Goal: Use online tool/utility: Utilize a website feature to perform a specific function

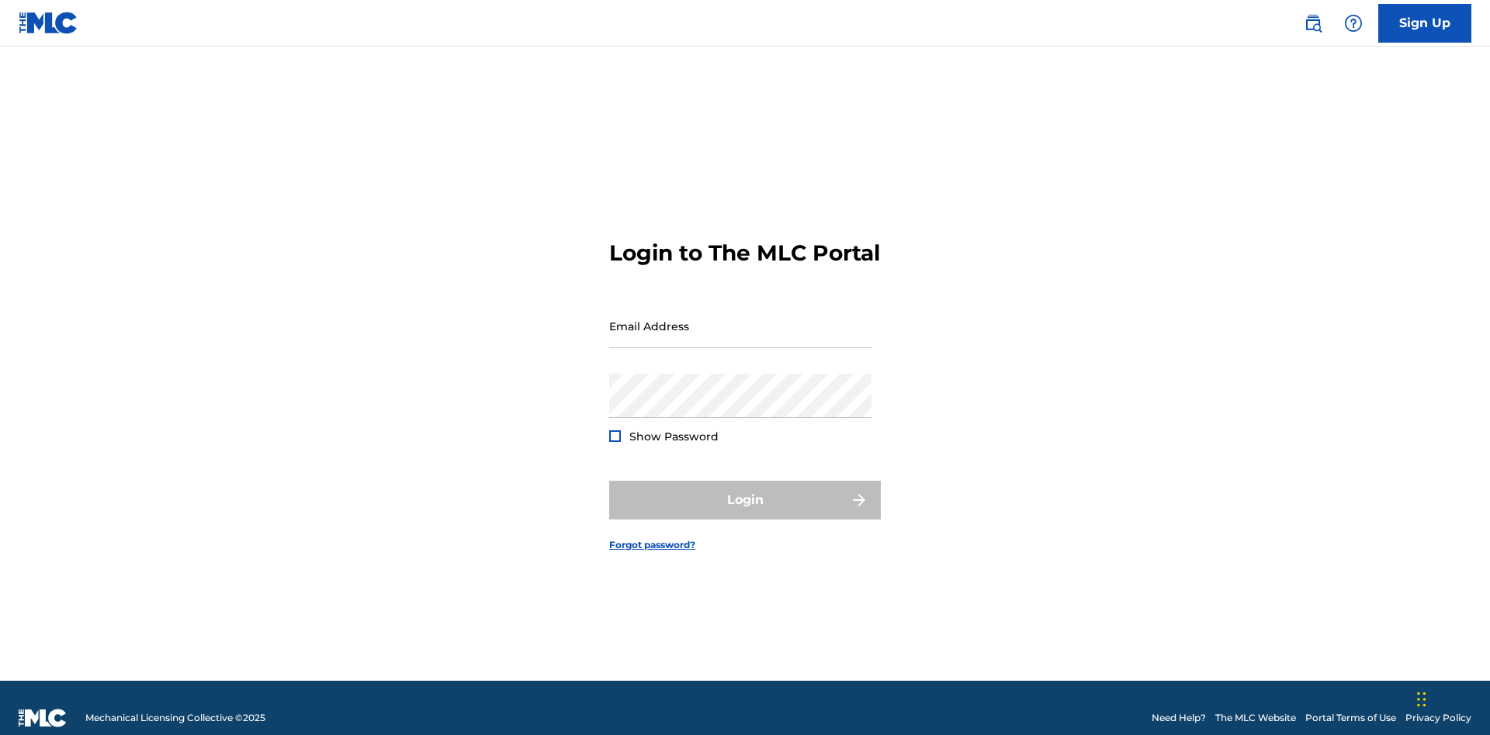
scroll to position [20, 0]
click at [740, 319] on input "Email Address" at bounding box center [740, 326] width 262 height 44
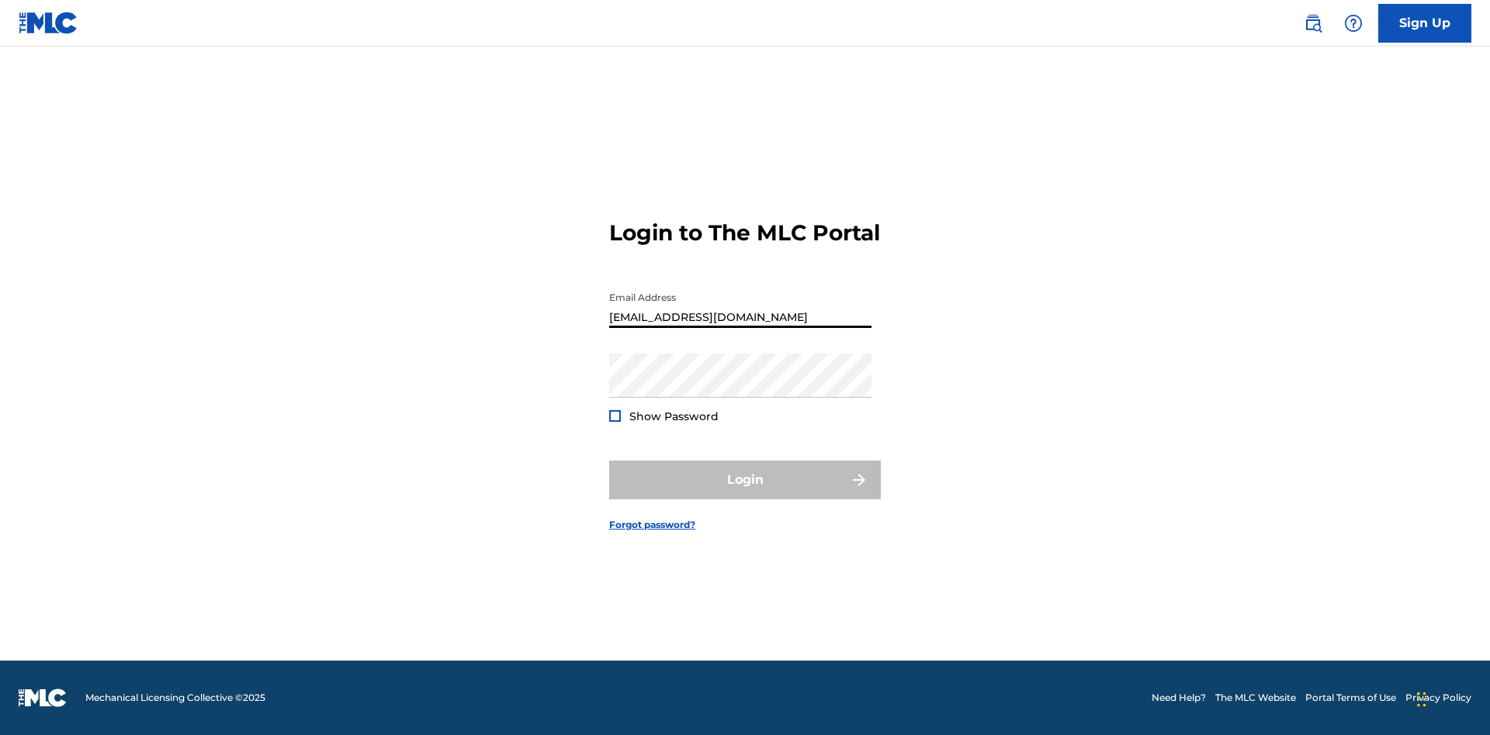
type input "[EMAIL_ADDRESS][DOMAIN_NAME]"
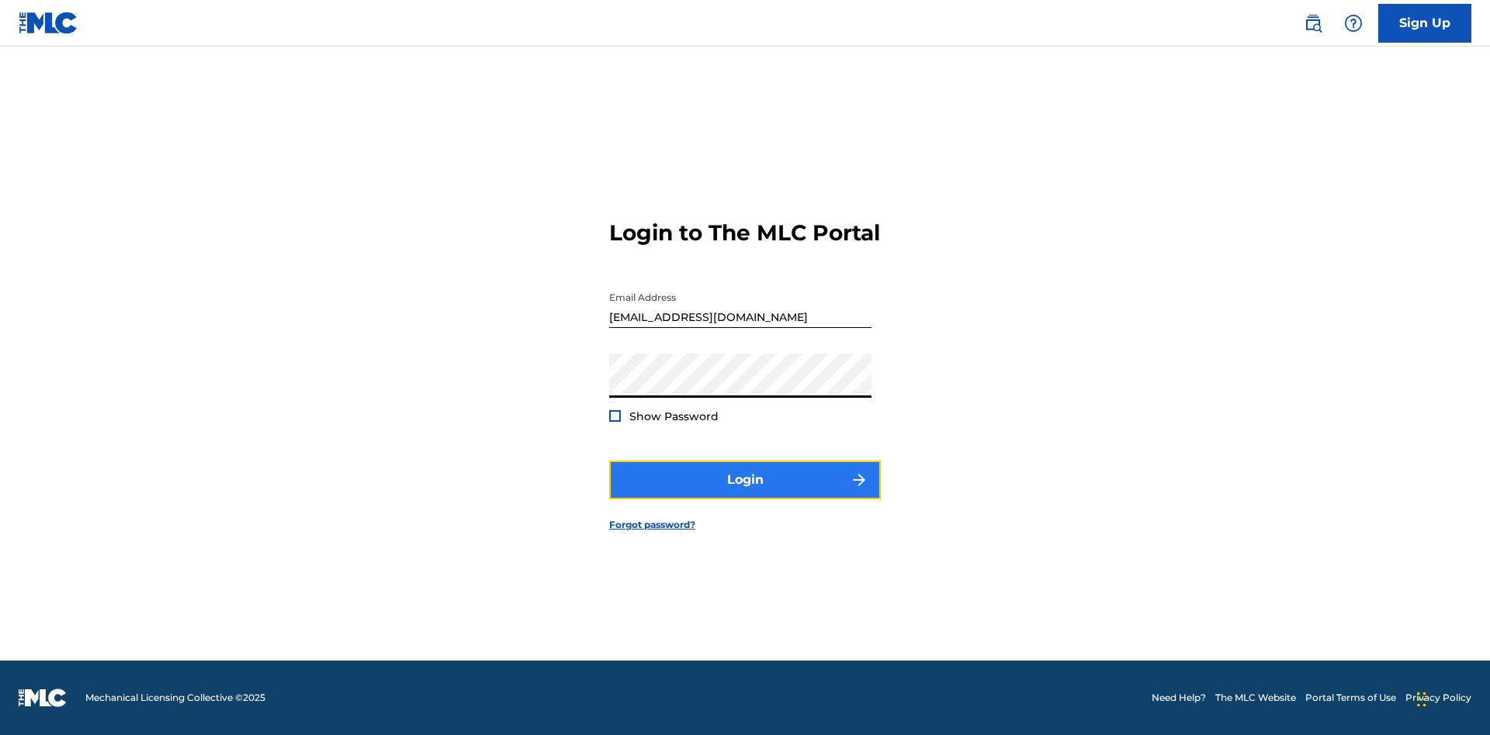
click at [745, 493] on button "Login" at bounding box center [745, 480] width 272 height 39
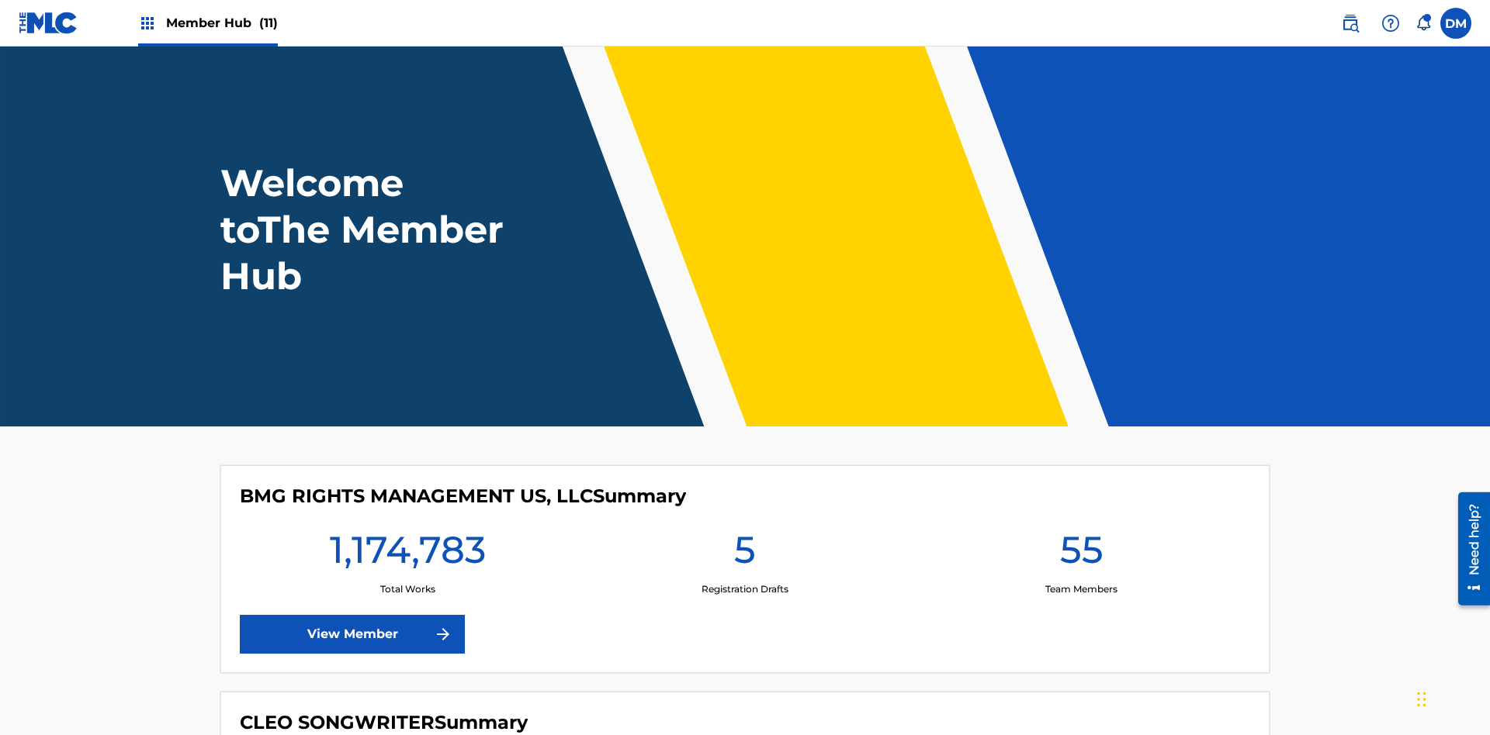
scroll to position [67, 0]
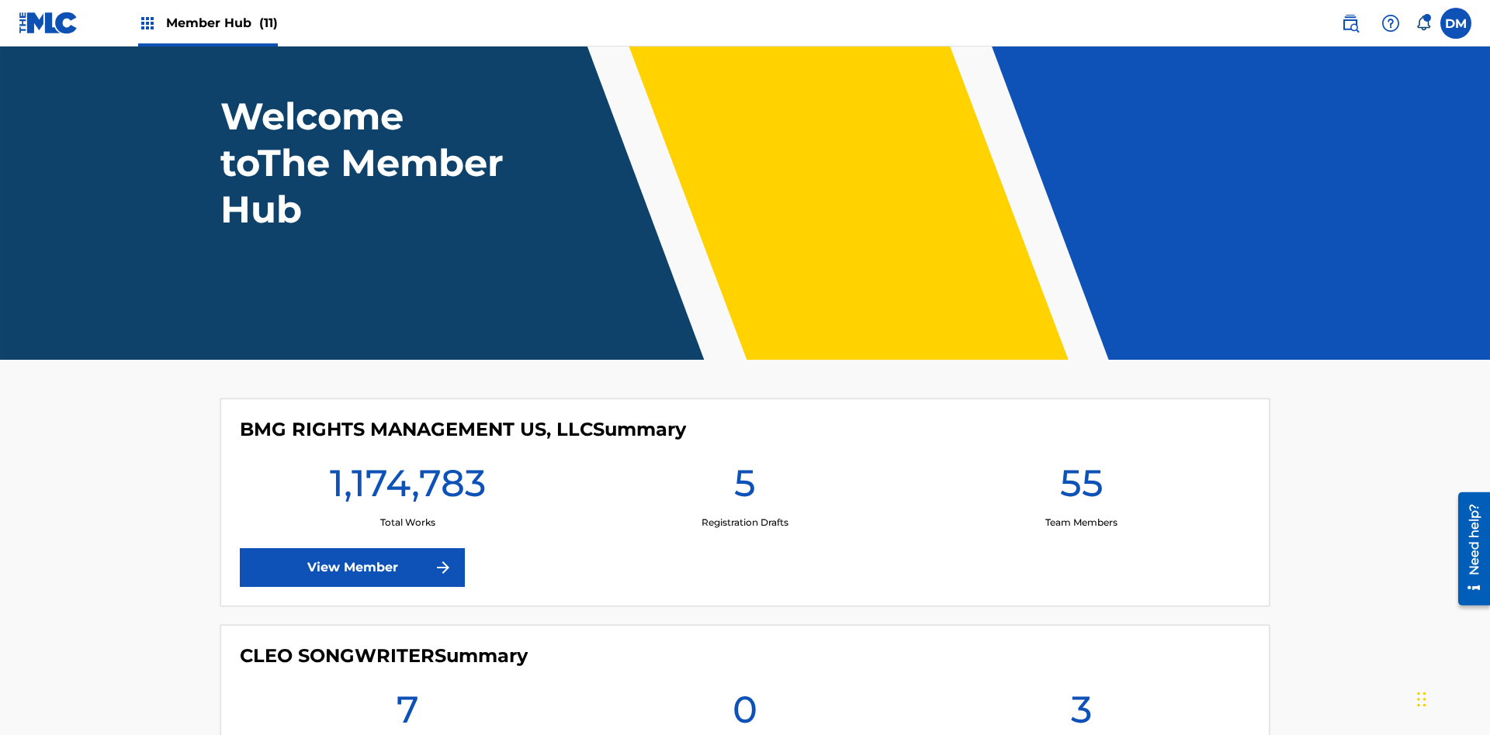
click at [221, 22] on span "Member Hub (11)" at bounding box center [222, 23] width 112 height 18
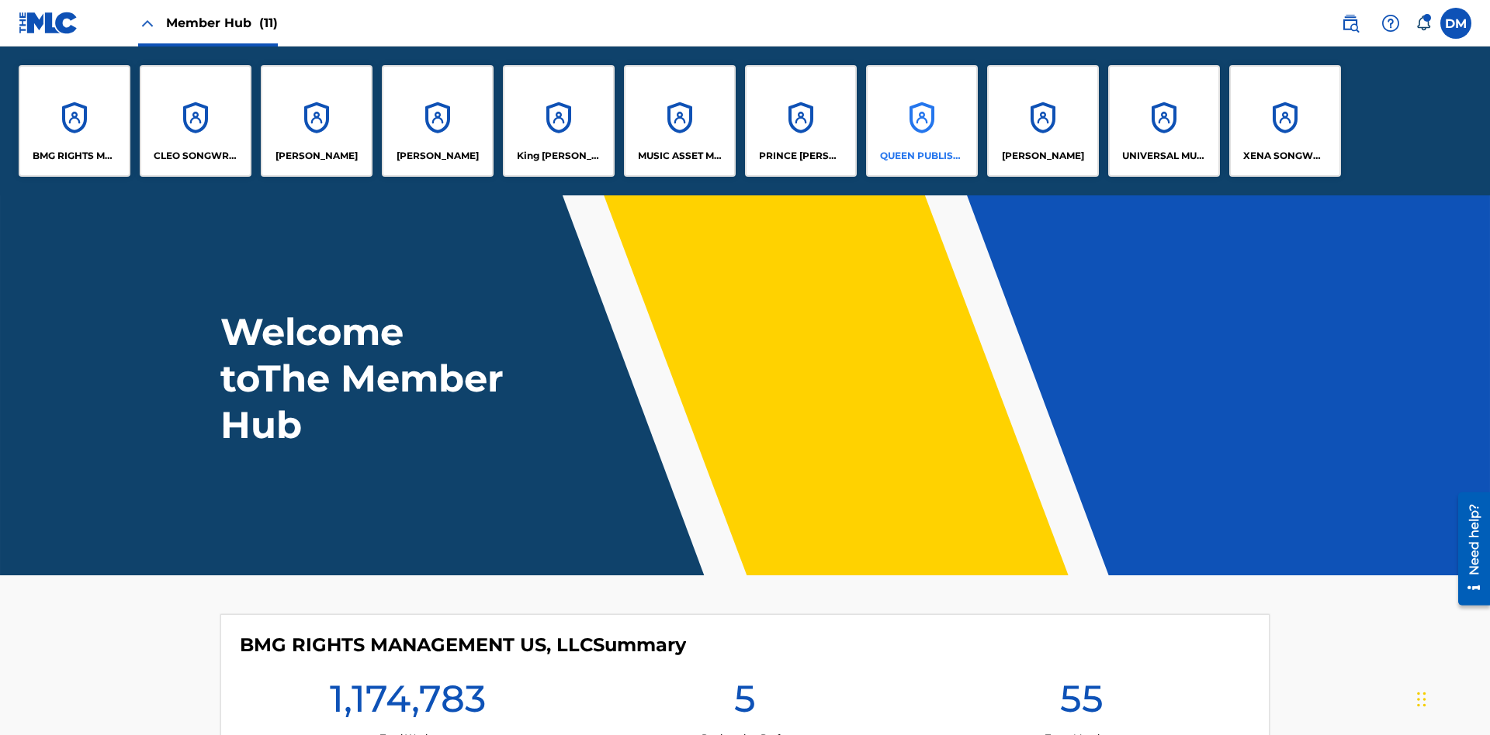
click at [921, 156] on p "QUEEN PUBLISHA" at bounding box center [922, 156] width 85 height 14
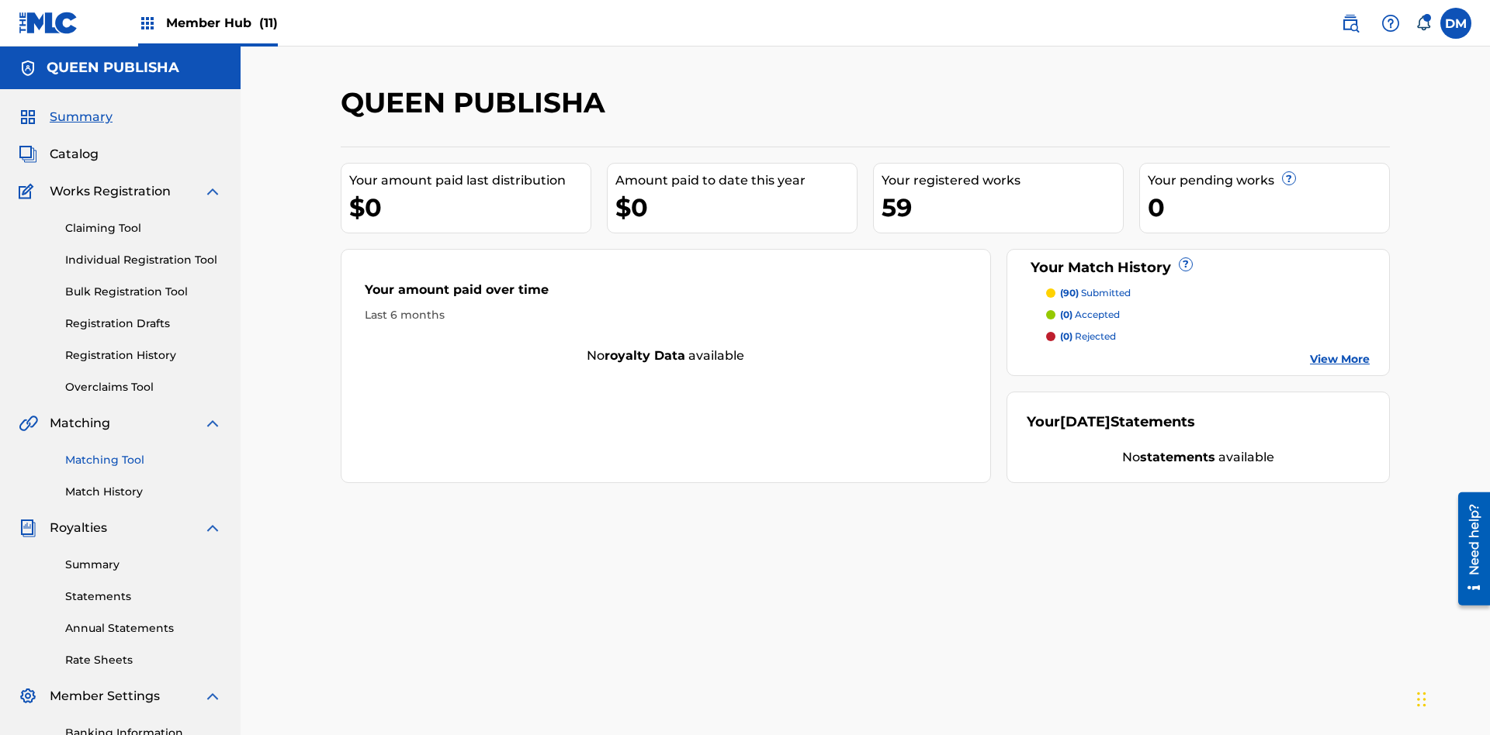
click at [144, 452] on link "Matching Tool" at bounding box center [143, 460] width 157 height 16
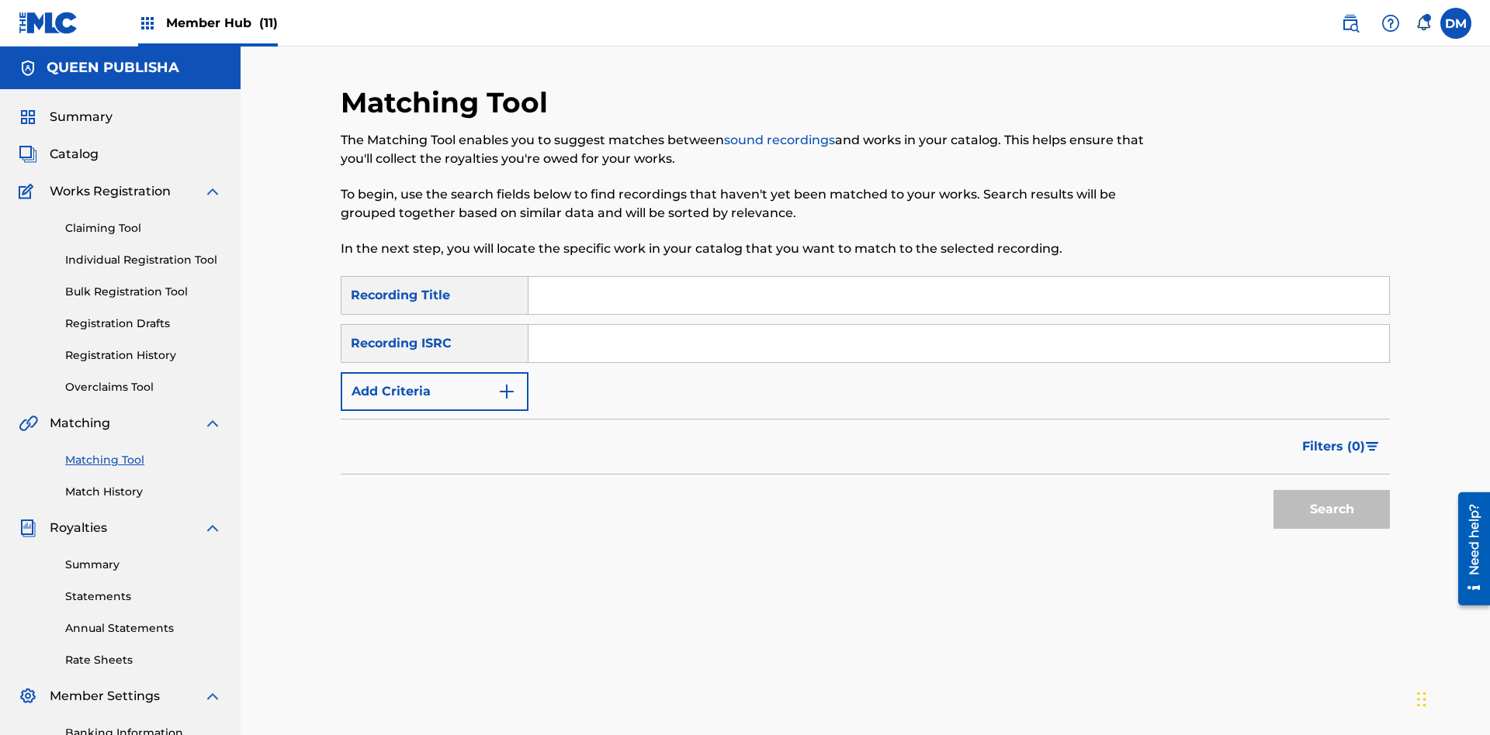
scroll to position [227, 0]
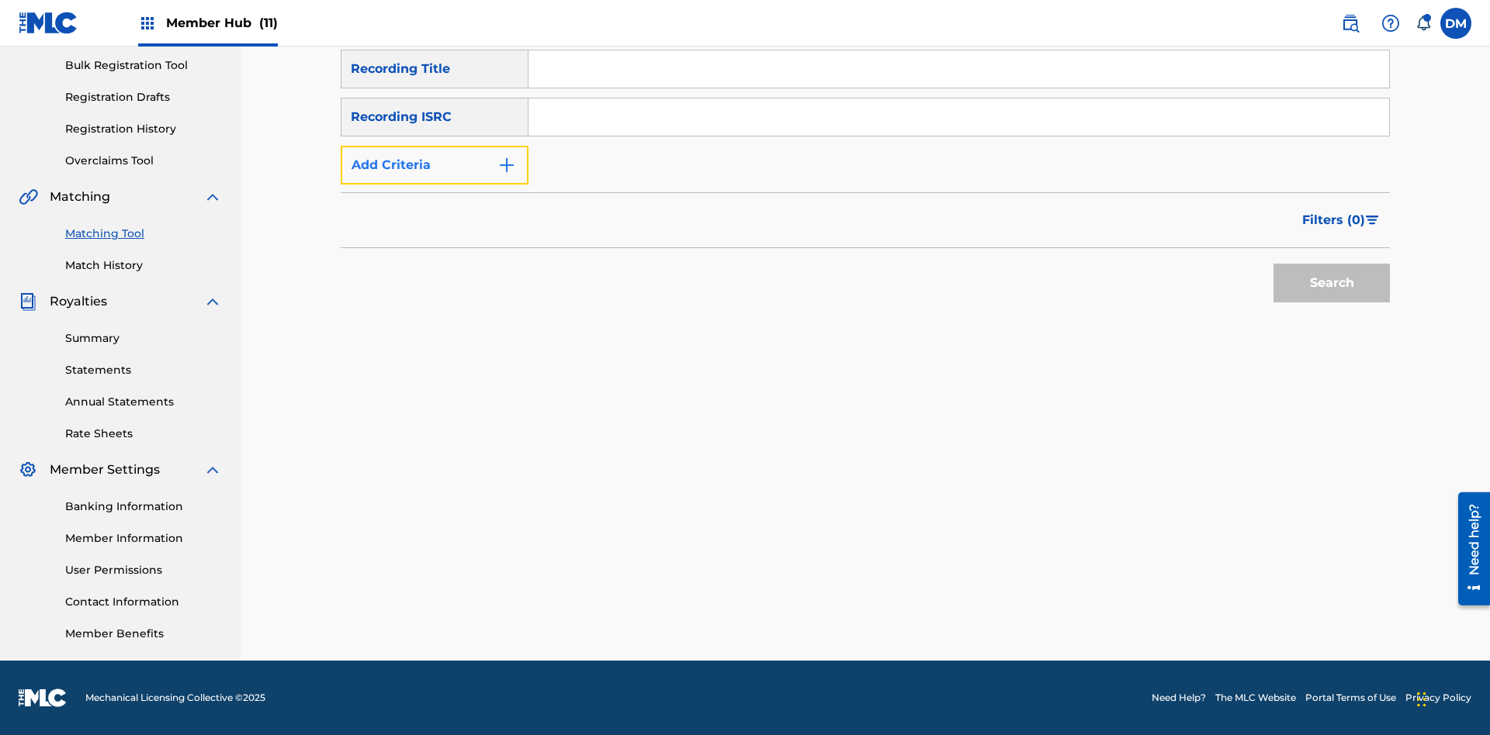
click at [434, 165] on button "Add Criteria" at bounding box center [435, 165] width 188 height 39
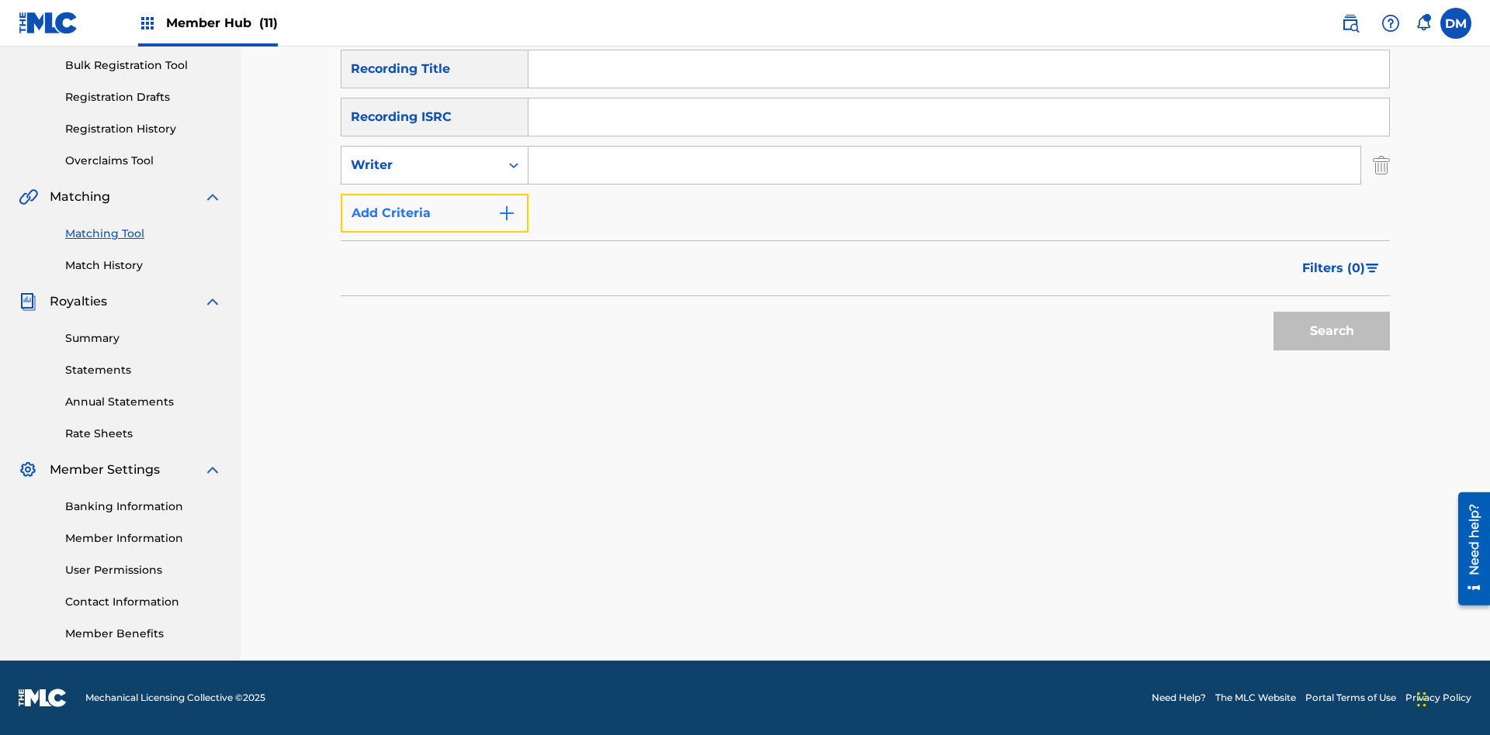
click at [434, 213] on button "Add Criteria" at bounding box center [435, 213] width 188 height 39
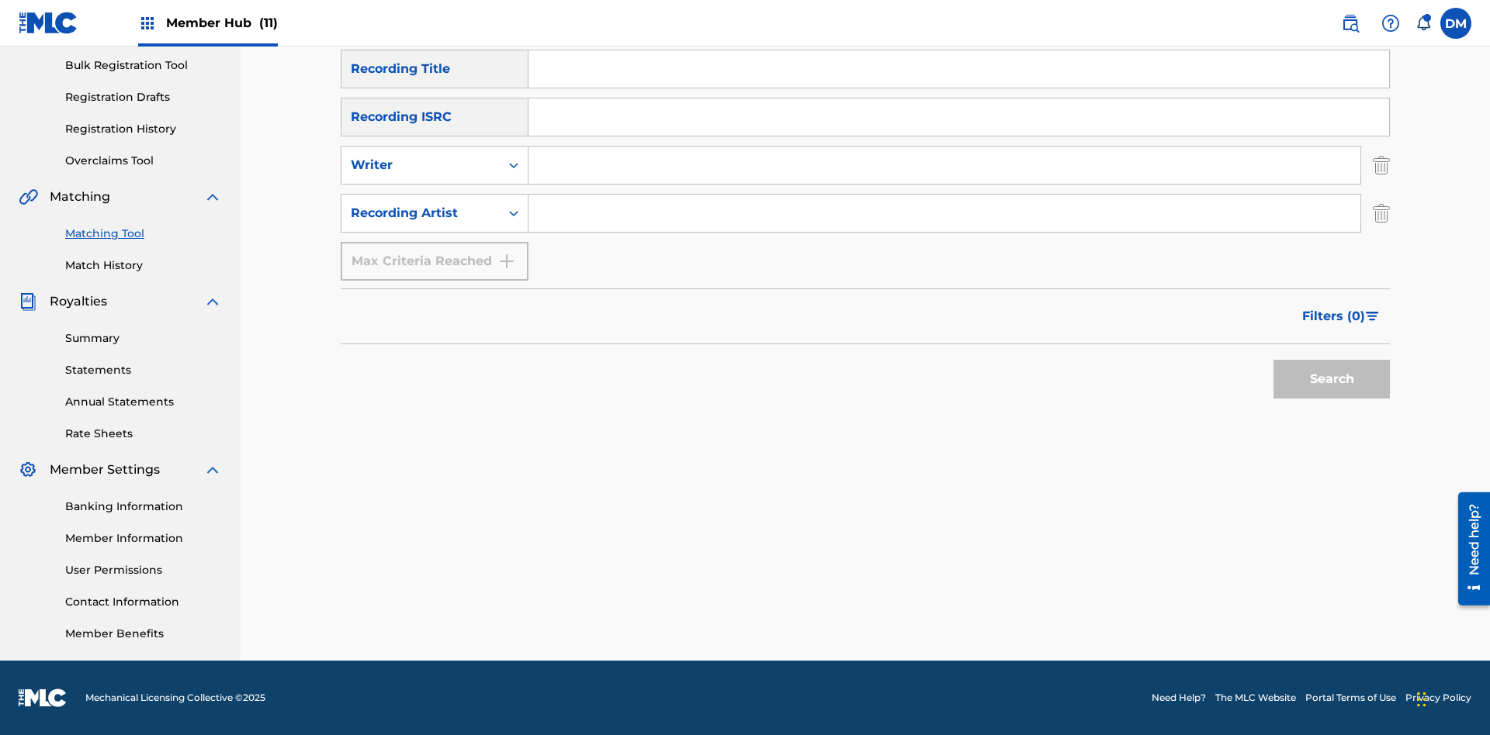
click at [958, 88] on input "Search Form" at bounding box center [958, 68] width 860 height 37
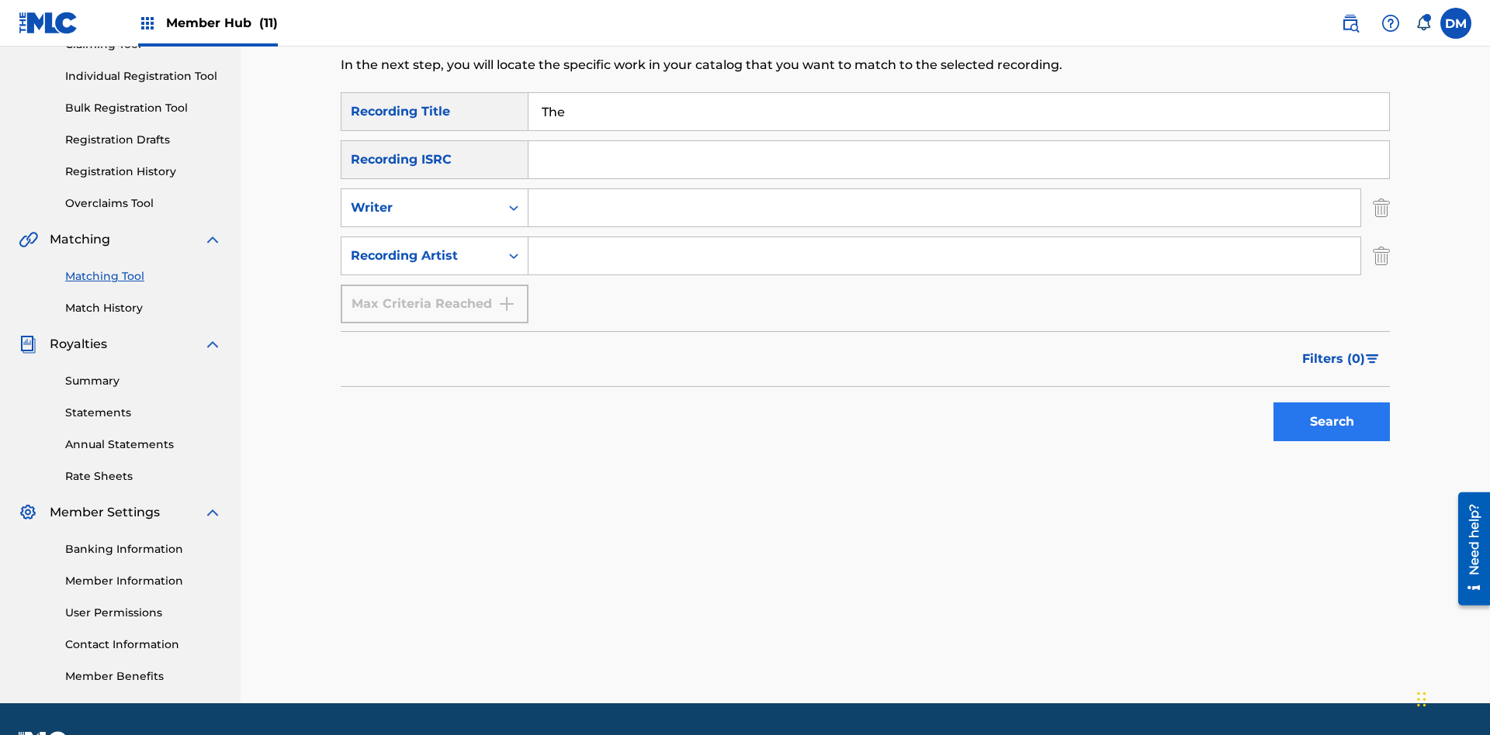
type input "The"
click at [1331, 403] on button "Search" at bounding box center [1331, 422] width 116 height 39
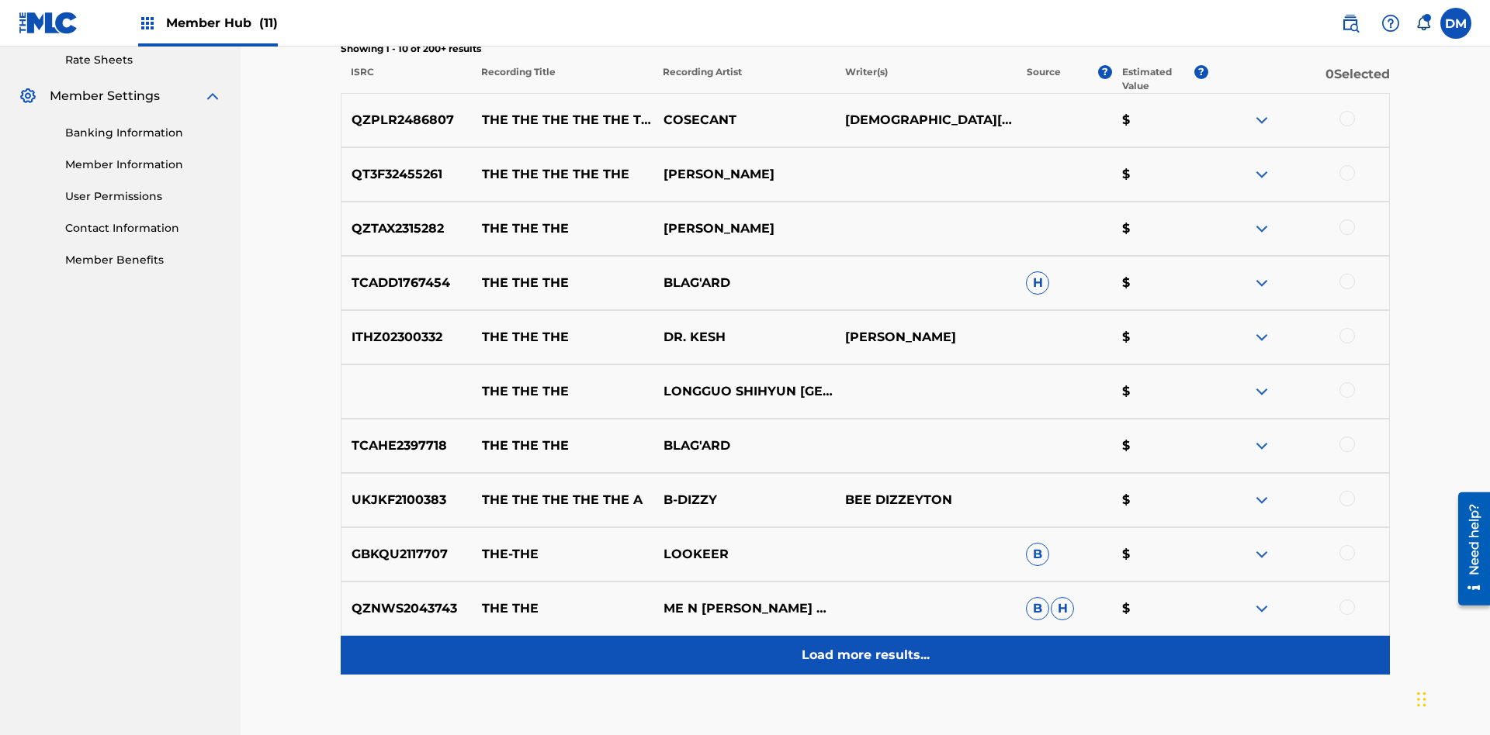
click at [864, 646] on p "Load more results..." at bounding box center [865, 655] width 128 height 19
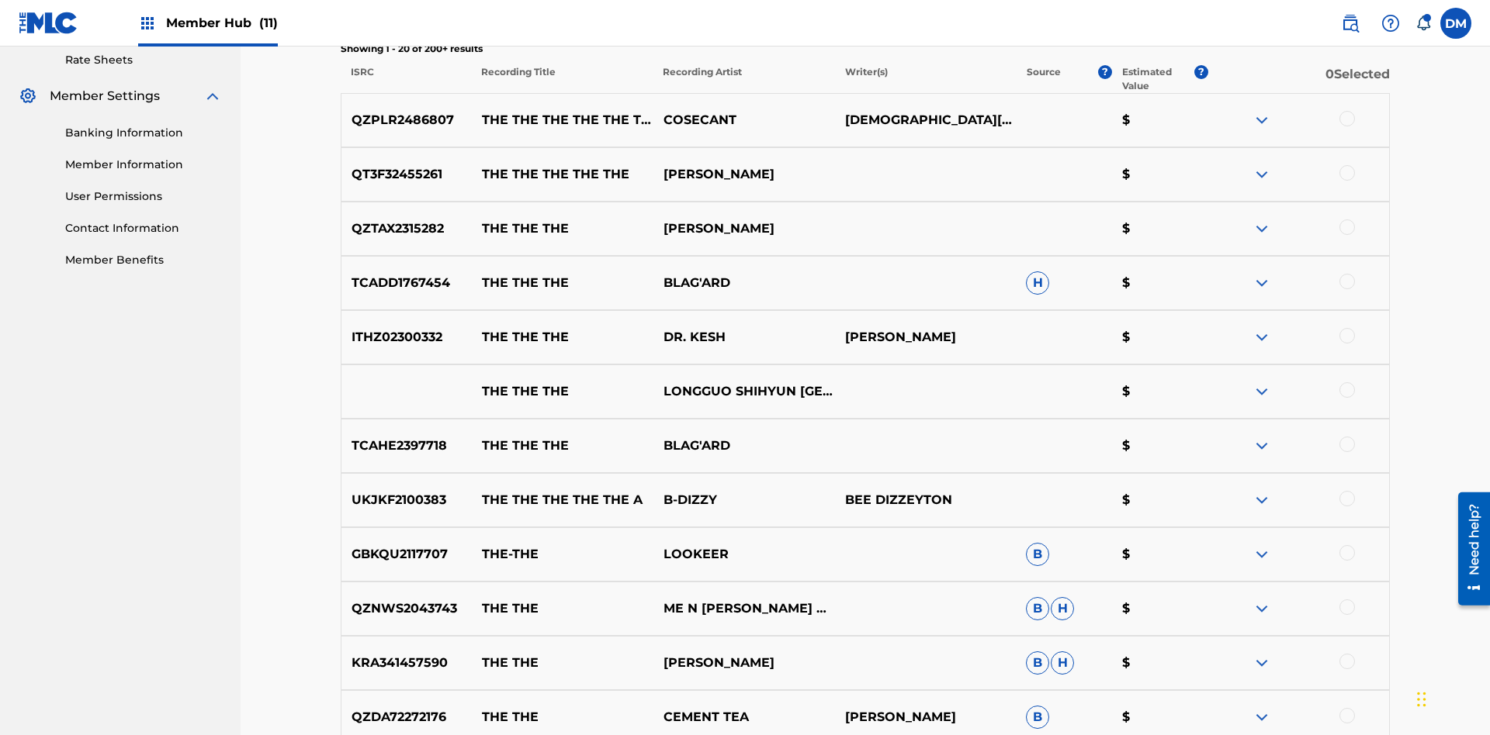
click at [1346, 111] on div at bounding box center [1347, 119] width 16 height 16
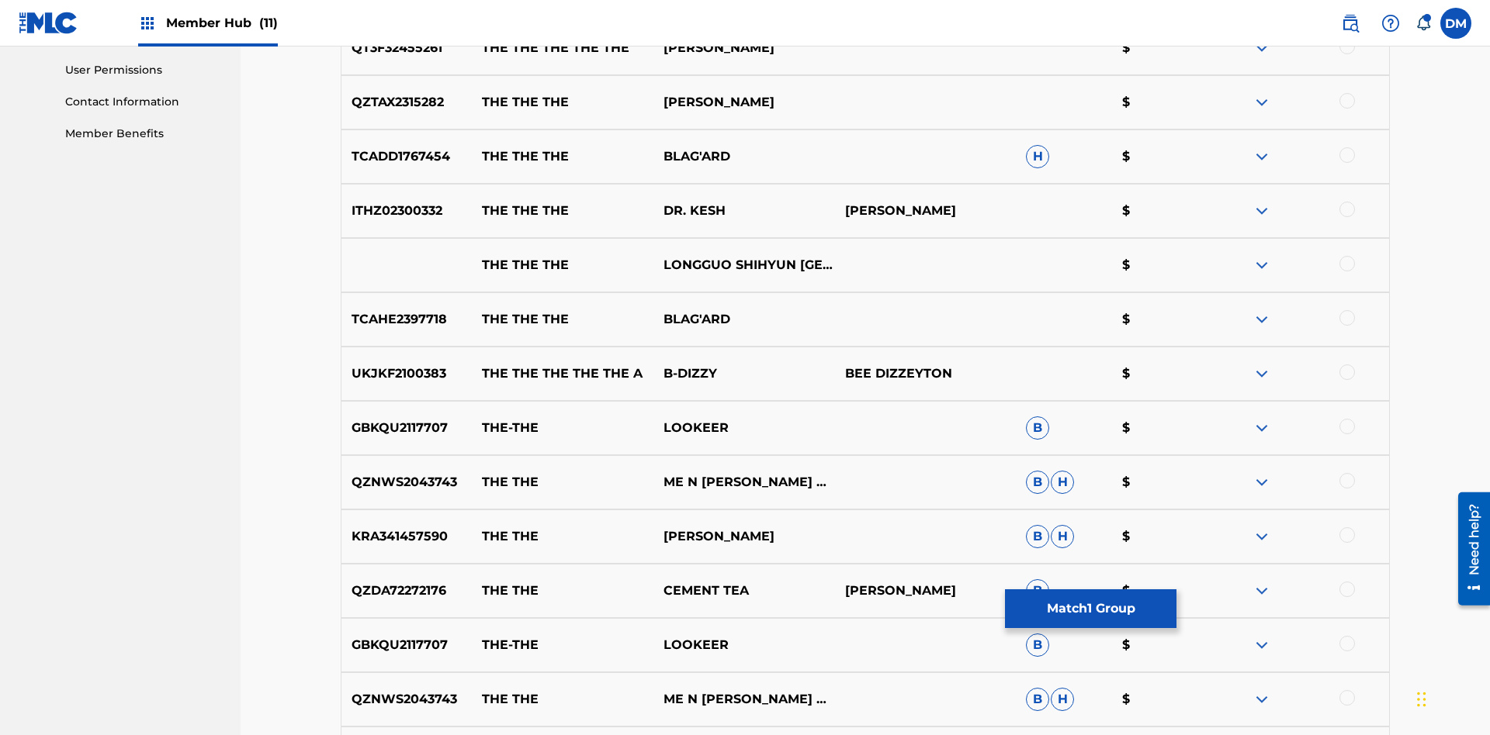
click at [1346, 101] on div at bounding box center [1347, 101] width 16 height 16
click at [1090, 609] on button "Match 2 Groups" at bounding box center [1090, 609] width 171 height 39
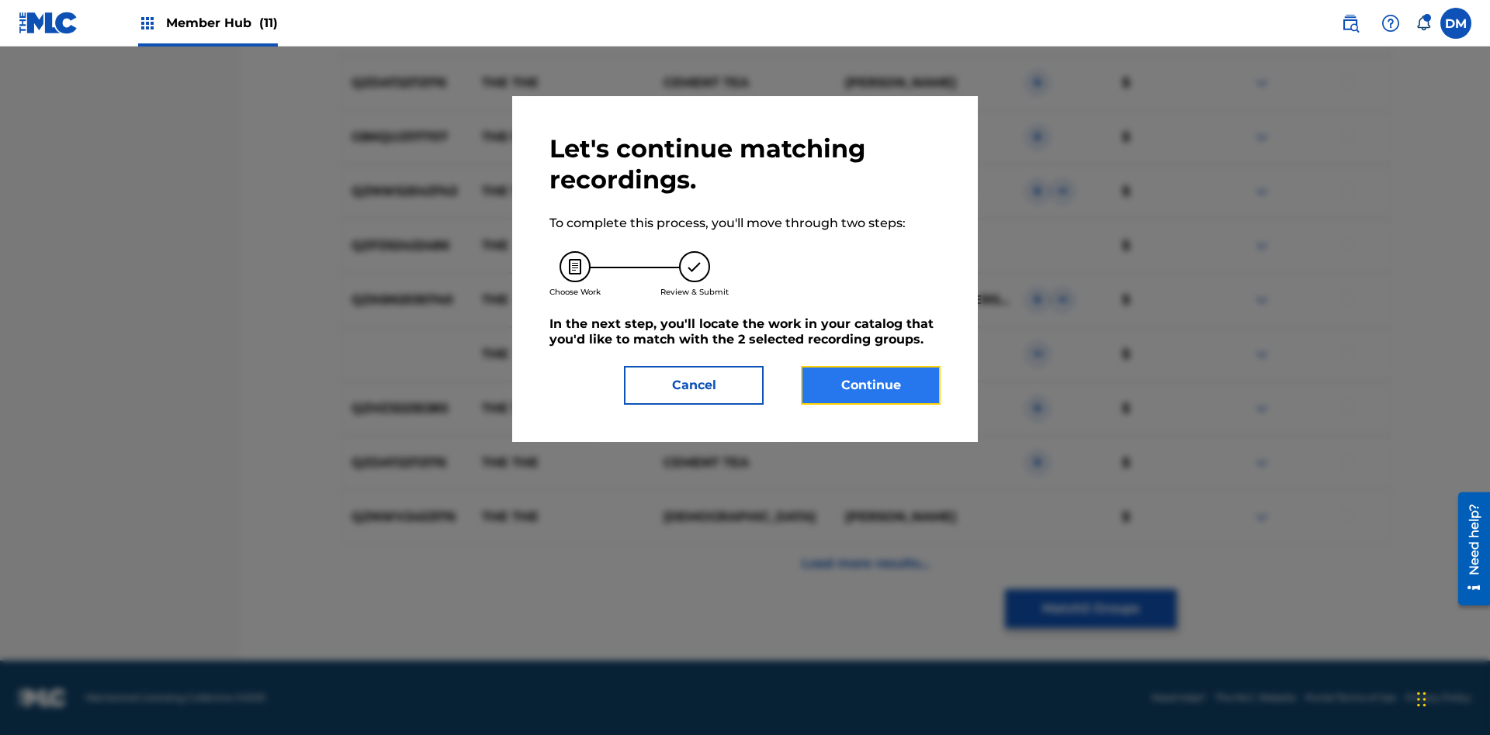
click at [870, 386] on button "Continue" at bounding box center [871, 385] width 140 height 39
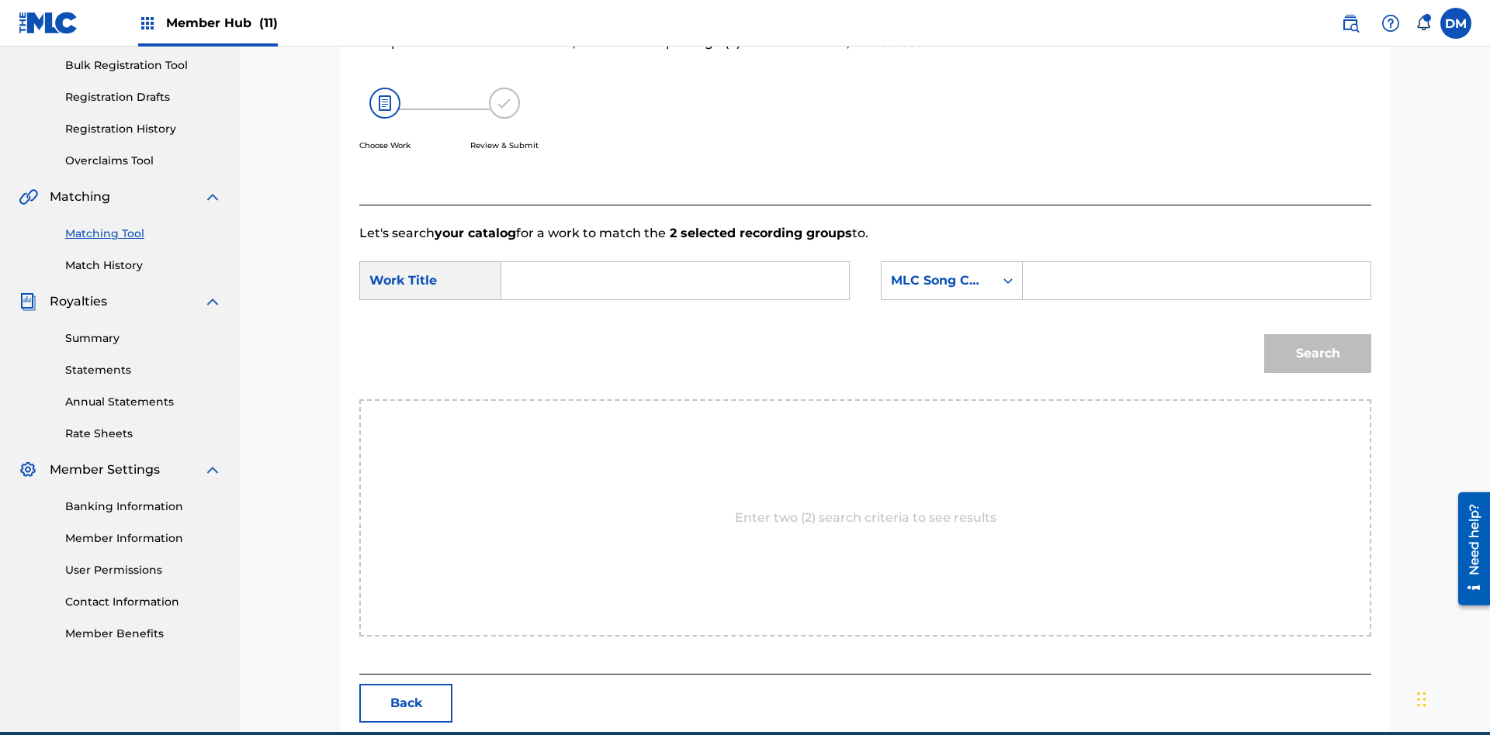
scroll to position [298, 0]
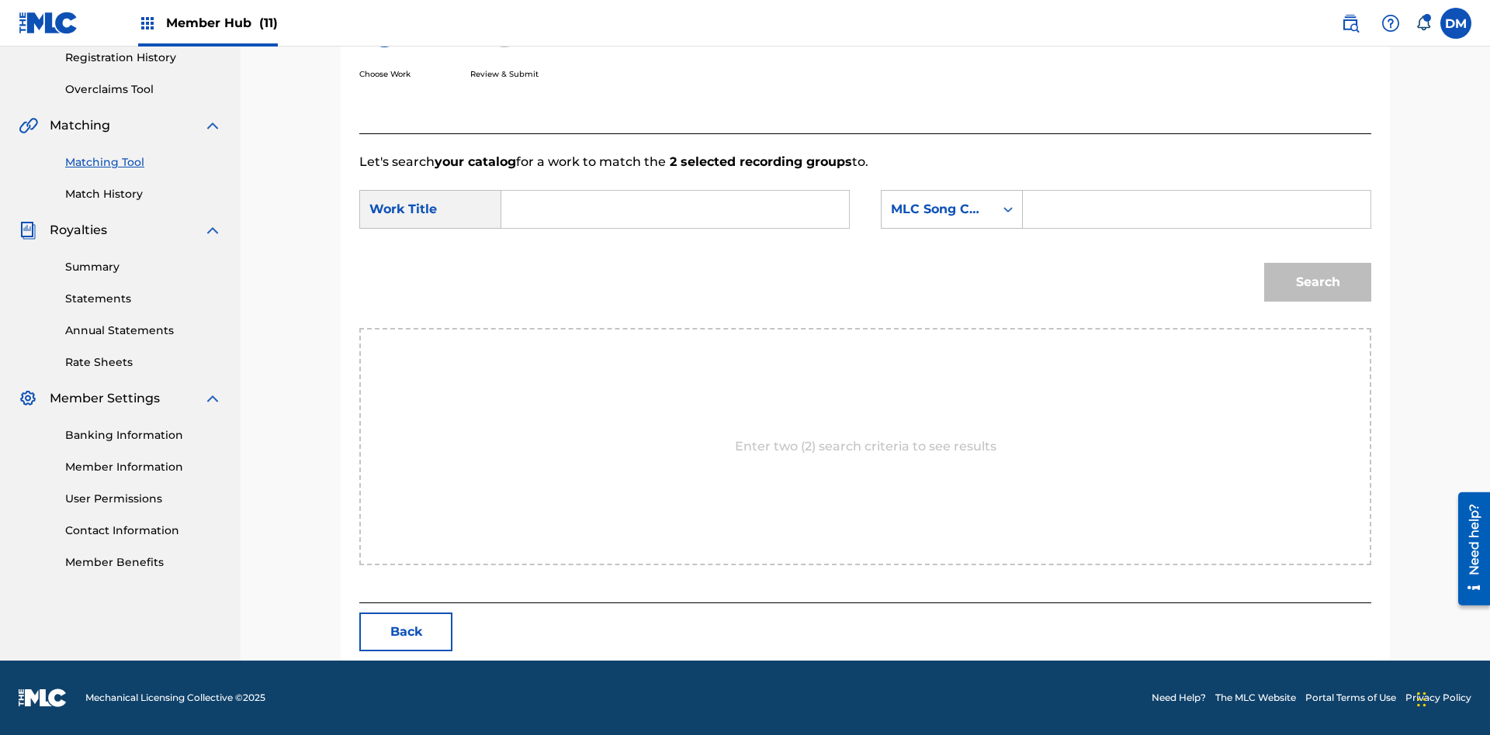
click at [675, 209] on input "Search Form" at bounding box center [674, 209] width 321 height 37
type input "ALL FIELDS FILLED"
click at [951, 209] on div "MLC Song Code" at bounding box center [938, 209] width 94 height 19
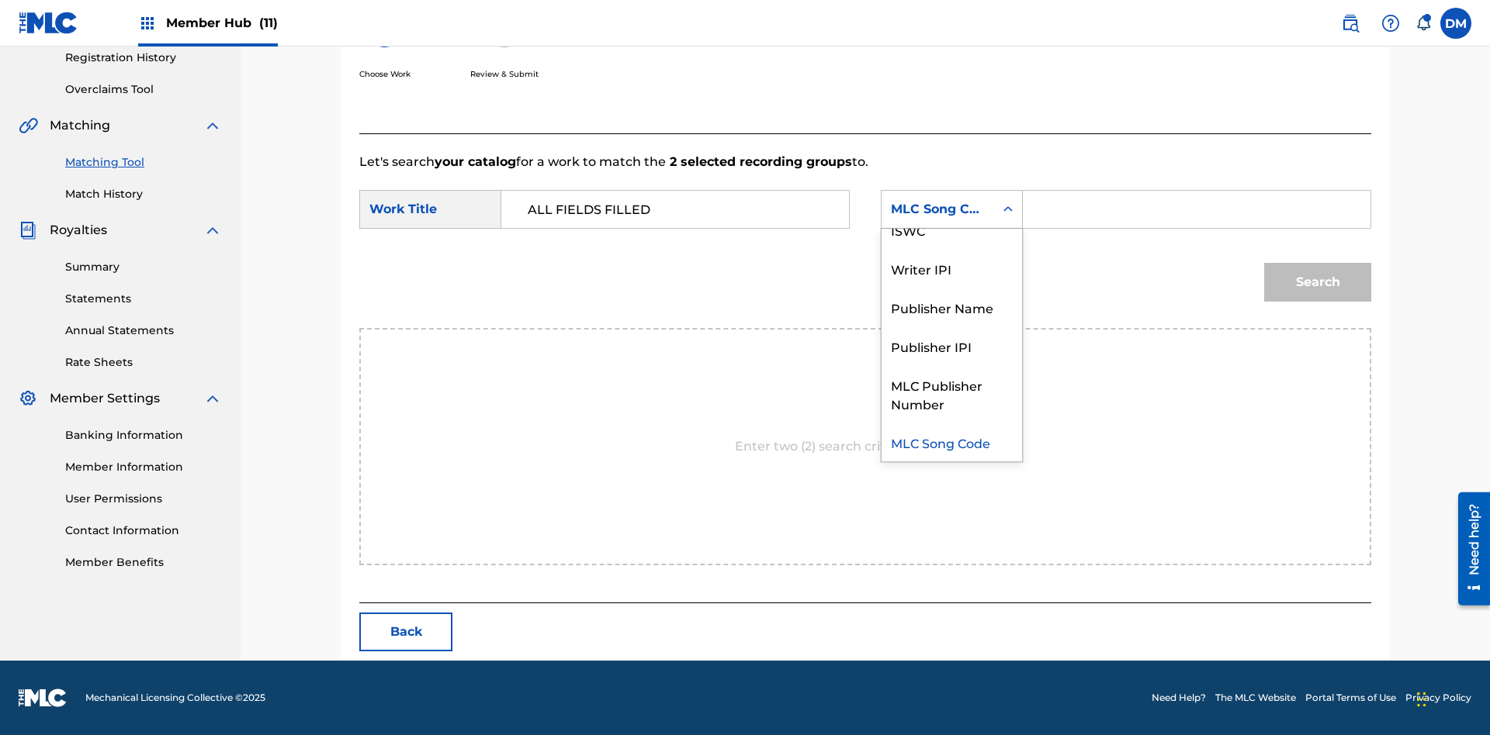
click at [951, 230] on div "ISWC" at bounding box center [951, 229] width 140 height 39
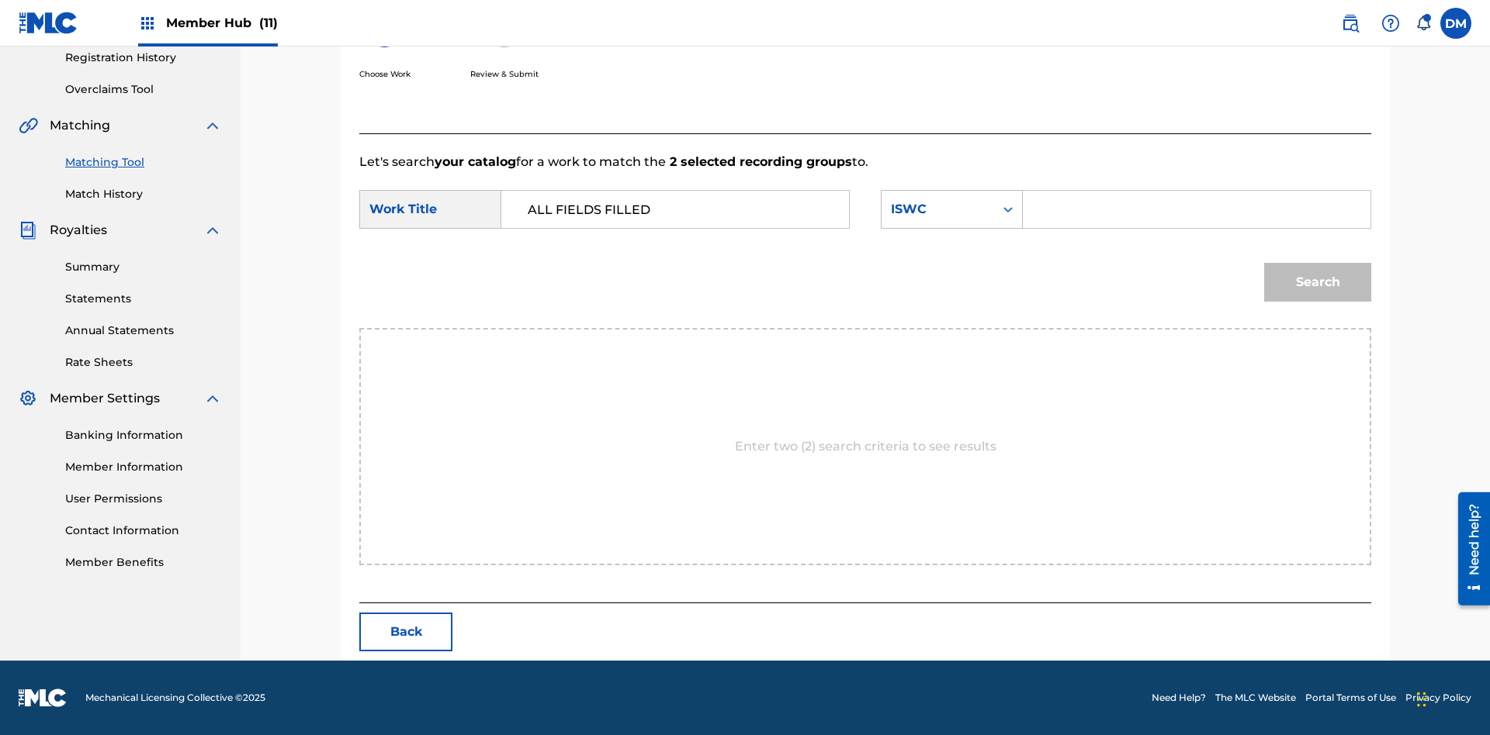
click at [1196, 209] on input "Search Form" at bounding box center [1196, 209] width 321 height 37
type input "T2736922134"
click at [1317, 282] on button "Search" at bounding box center [1317, 282] width 107 height 39
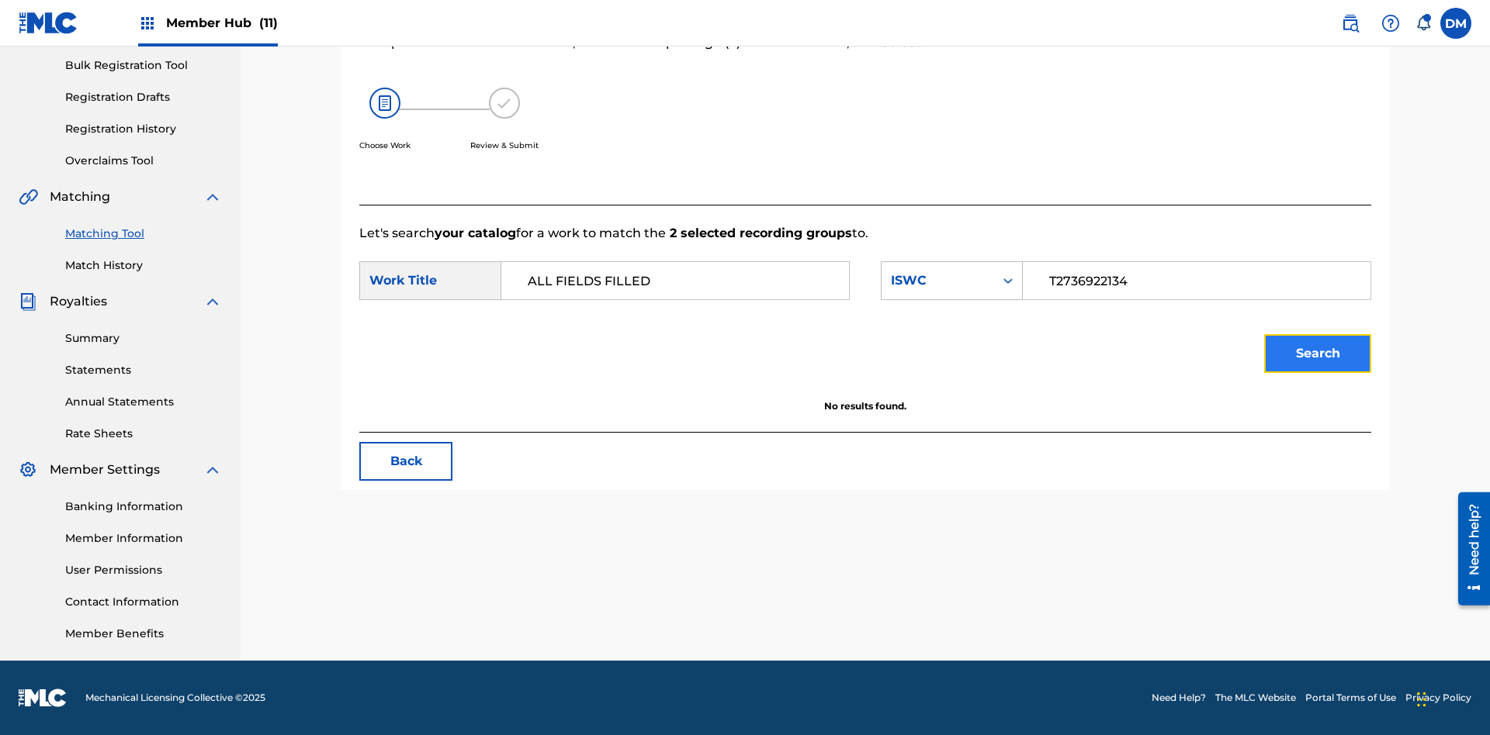
scroll to position [227, 0]
